Goal: Find specific page/section: Find specific page/section

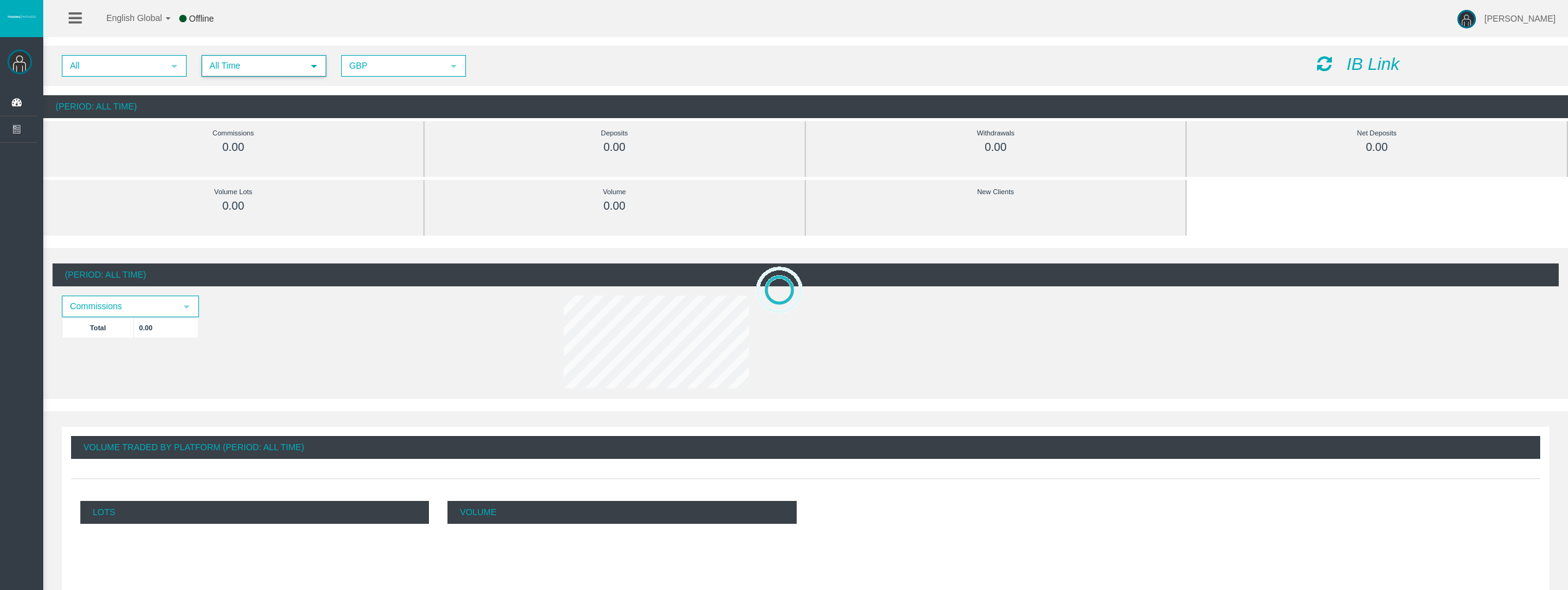
click at [312, 59] on span "select" at bounding box center [313, 66] width 22 height 20
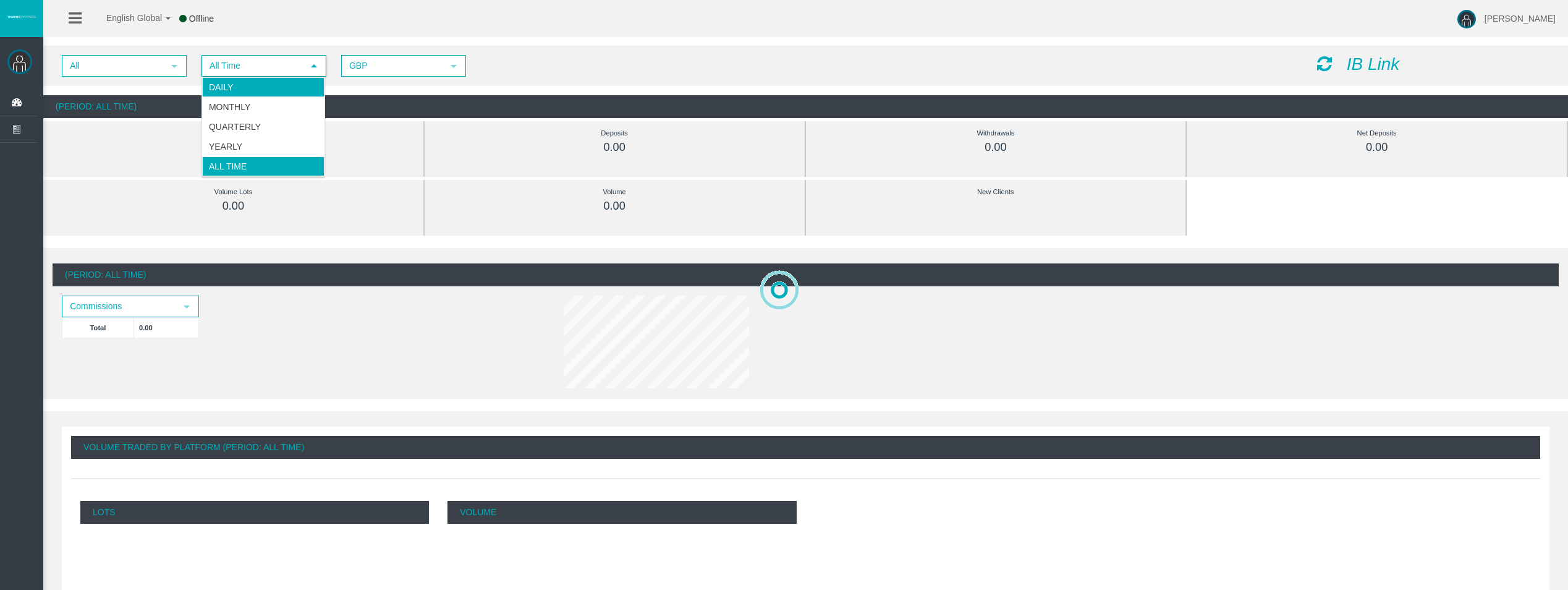
click at [310, 80] on li "Daily" at bounding box center [263, 87] width 123 height 20
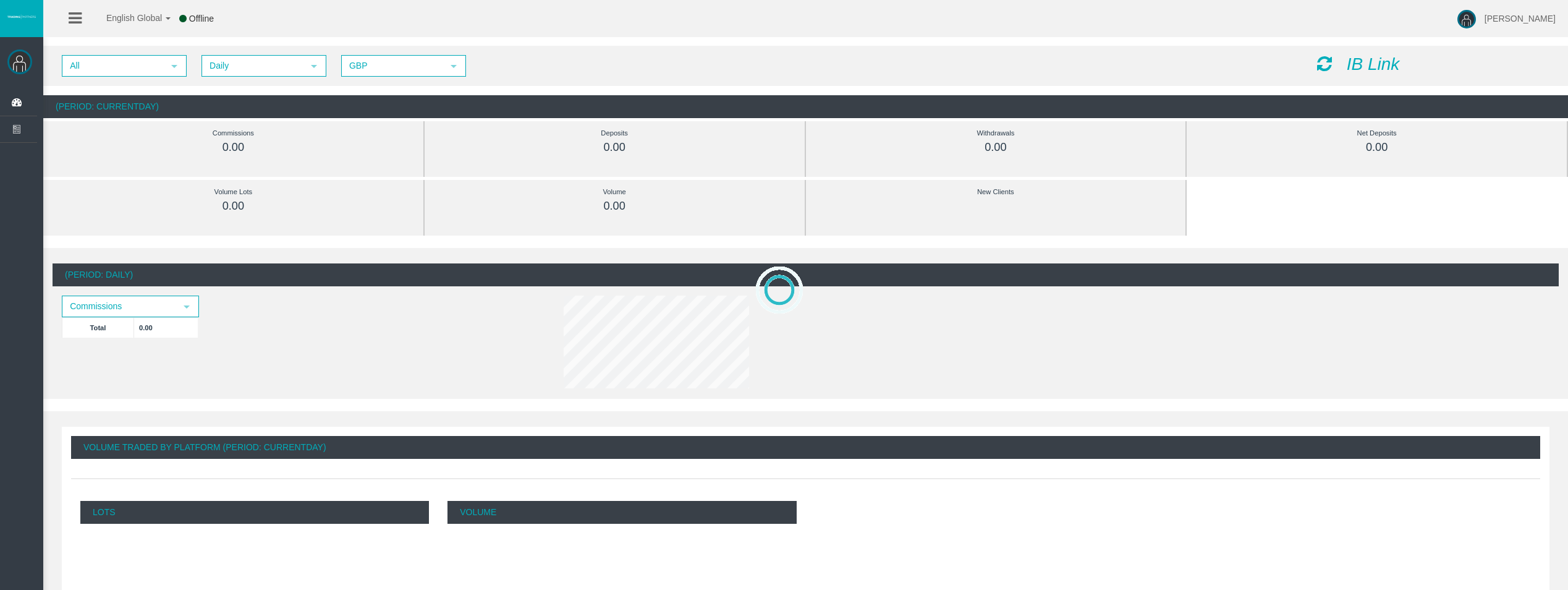
click at [1322, 72] on icon at bounding box center [1324, 63] width 15 height 17
click at [1325, 61] on icon at bounding box center [1324, 63] width 15 height 17
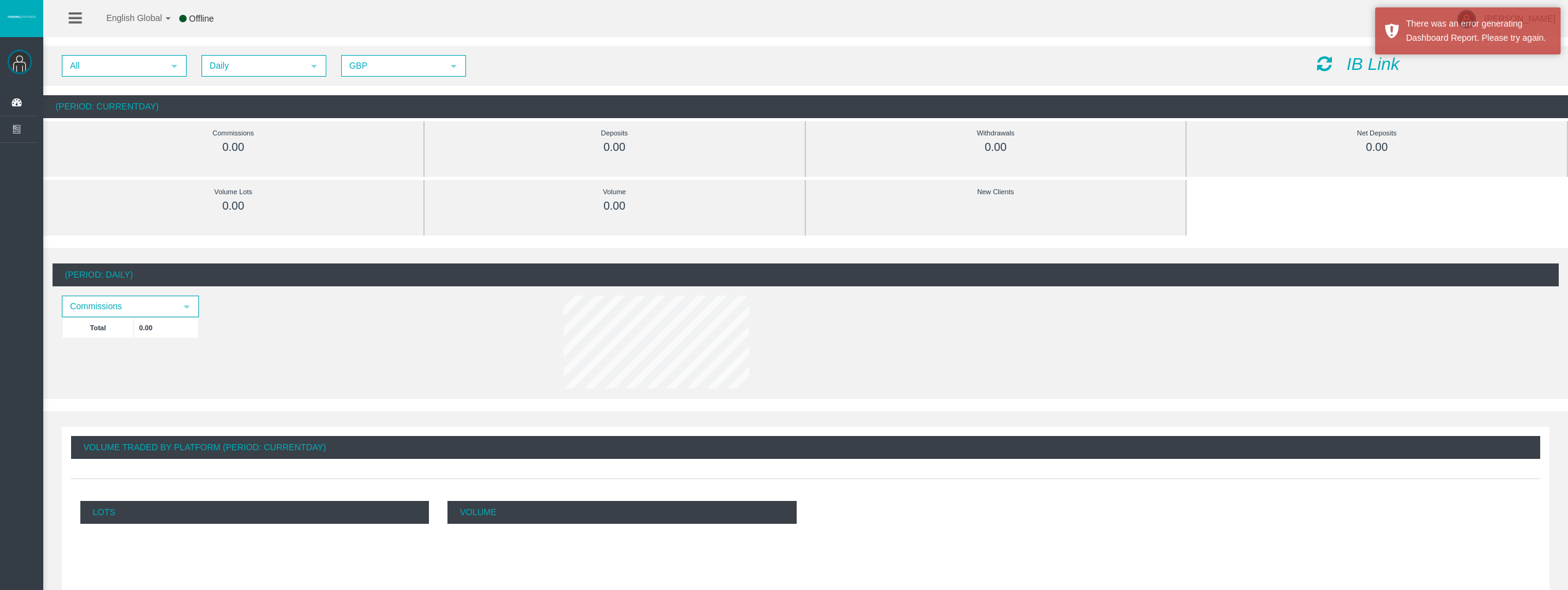
click at [1326, 61] on icon at bounding box center [1324, 63] width 15 height 17
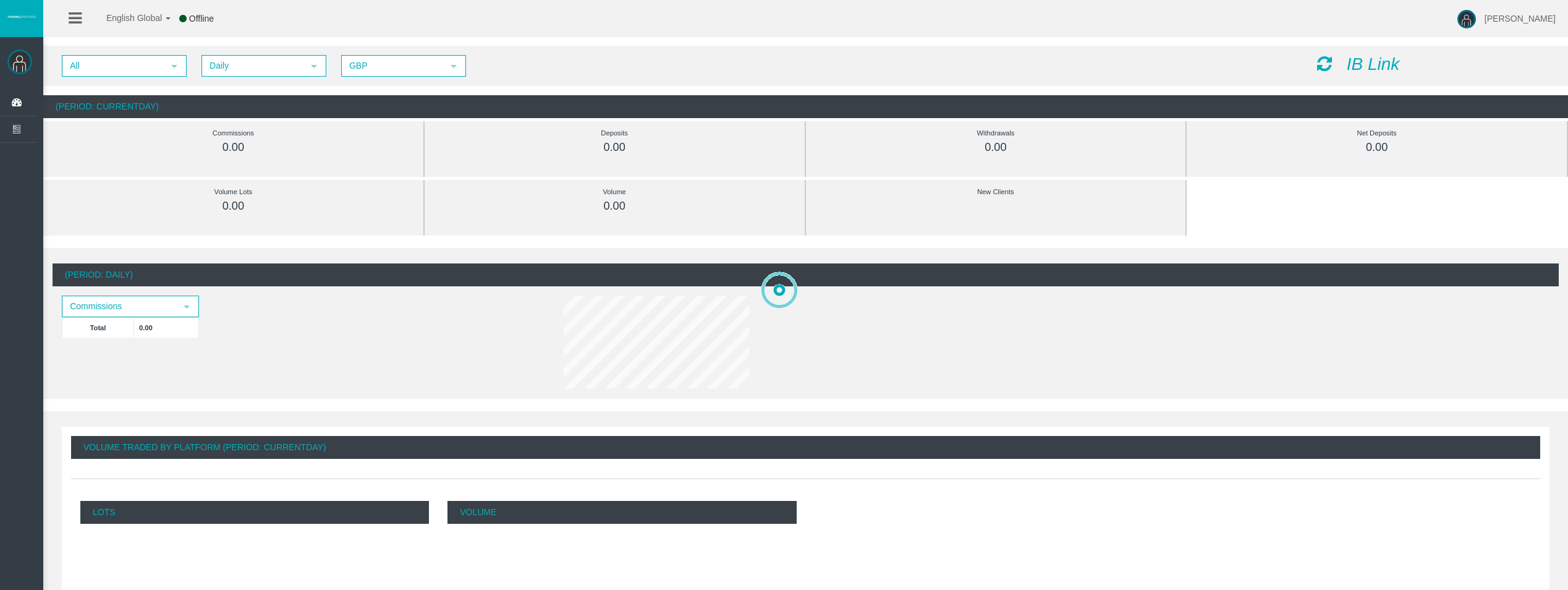
click at [1327, 60] on icon at bounding box center [1324, 63] width 15 height 17
